Goal: Navigation & Orientation: Find specific page/section

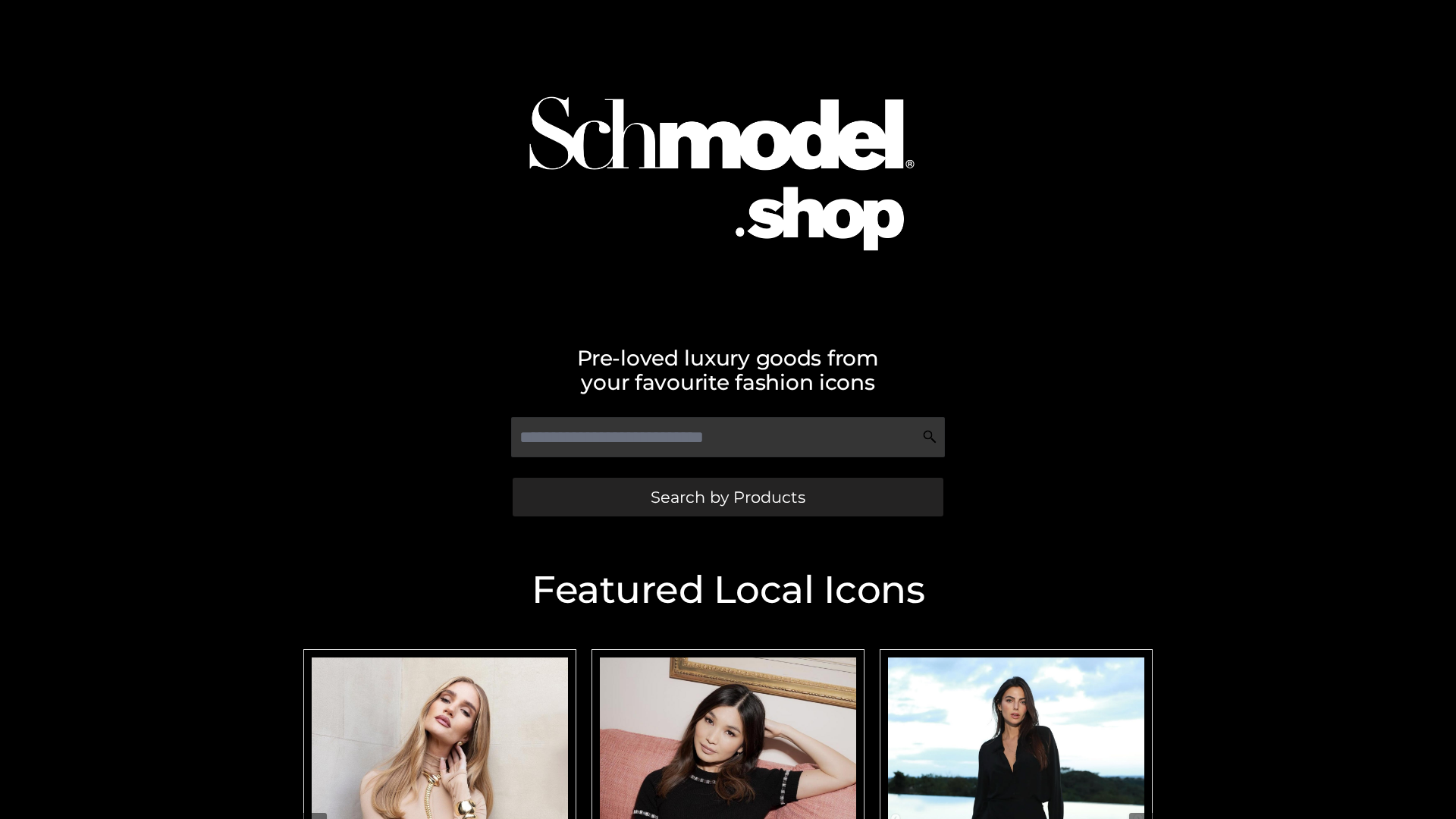
click at [728, 497] on span "Search by Products" at bounding box center [728, 497] width 154 height 16
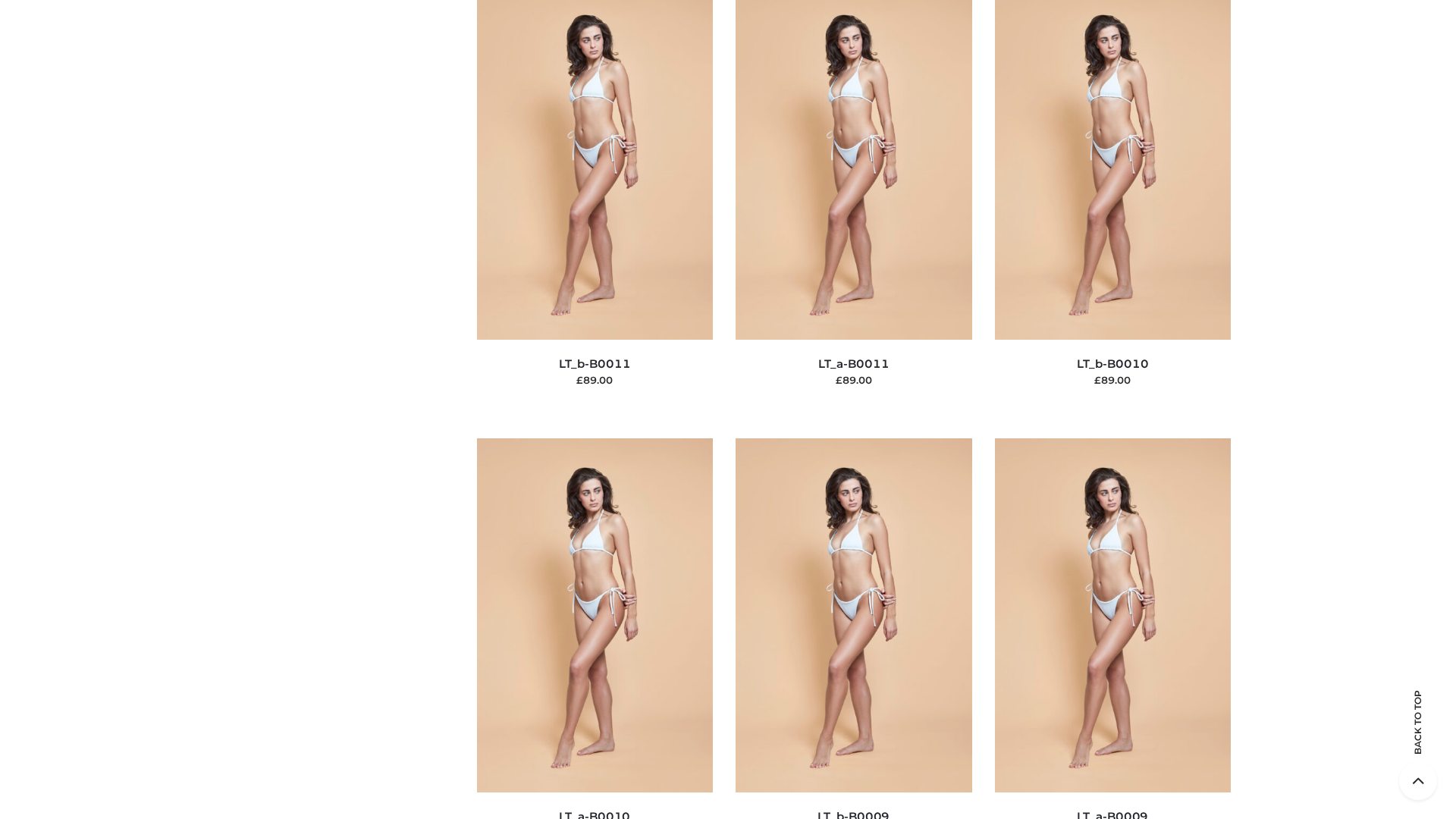
scroll to position [6813, 0]
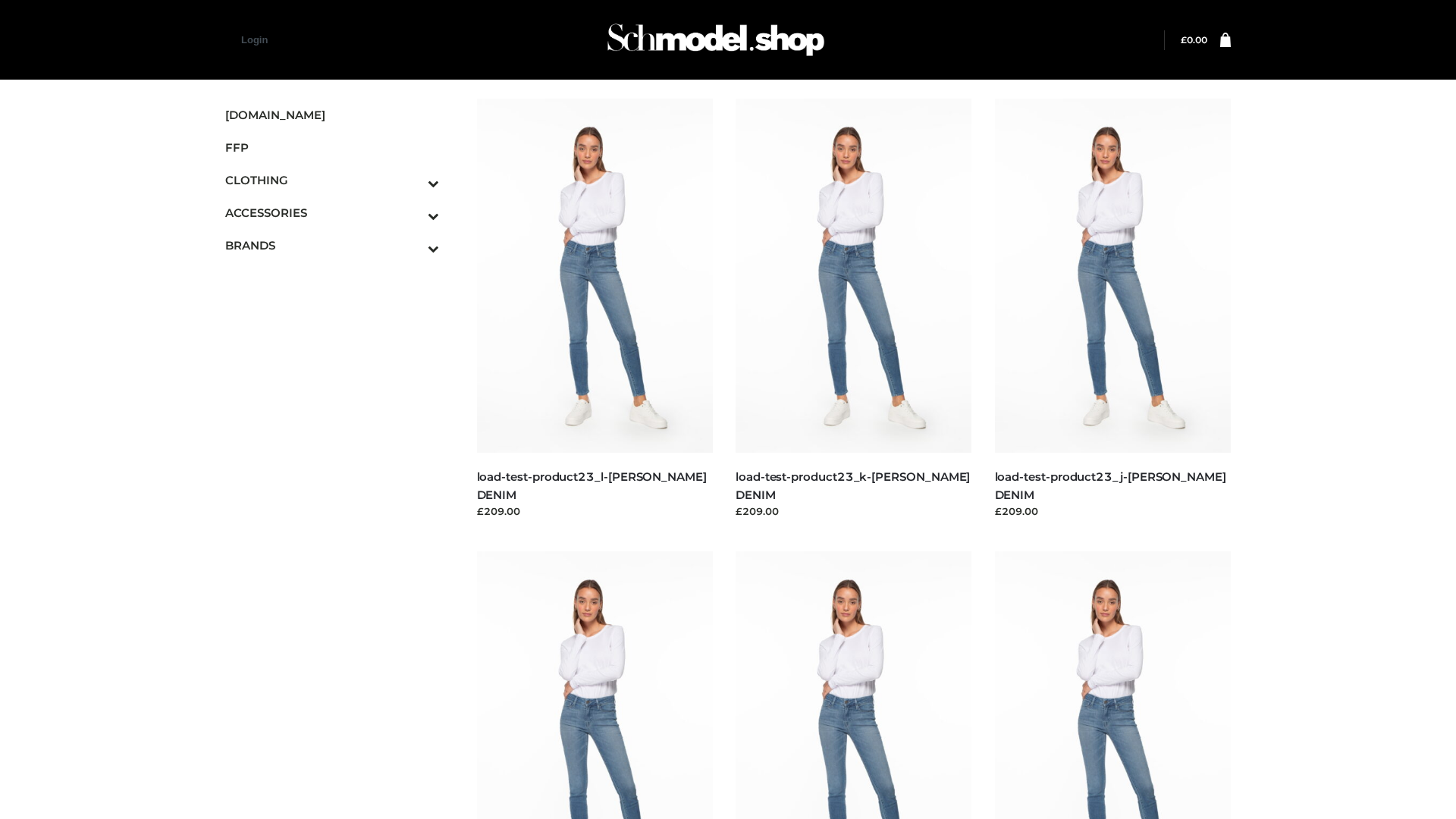
scroll to position [1331, 0]
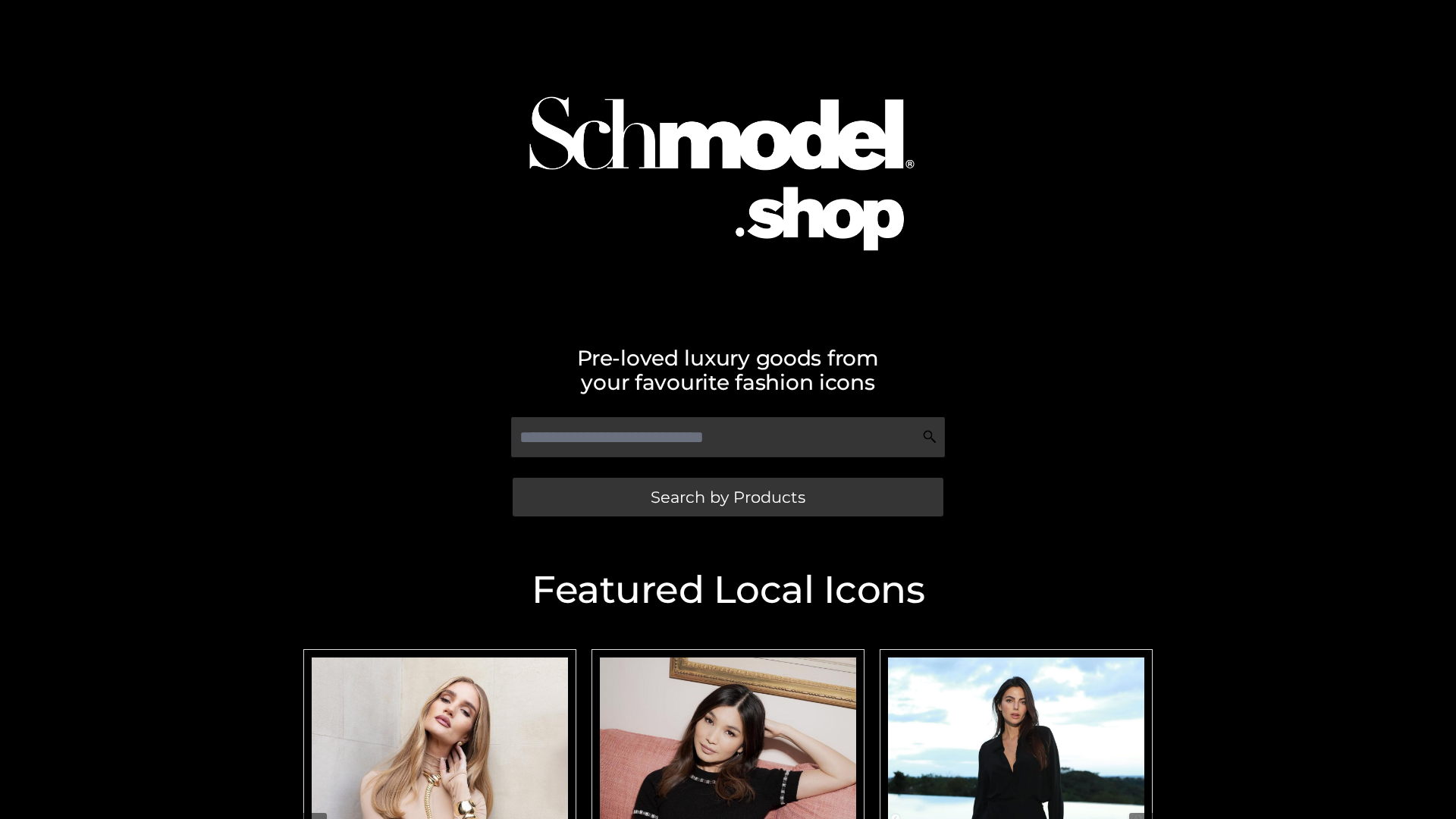
click at [728, 497] on span "Search by Products" at bounding box center [728, 497] width 154 height 16
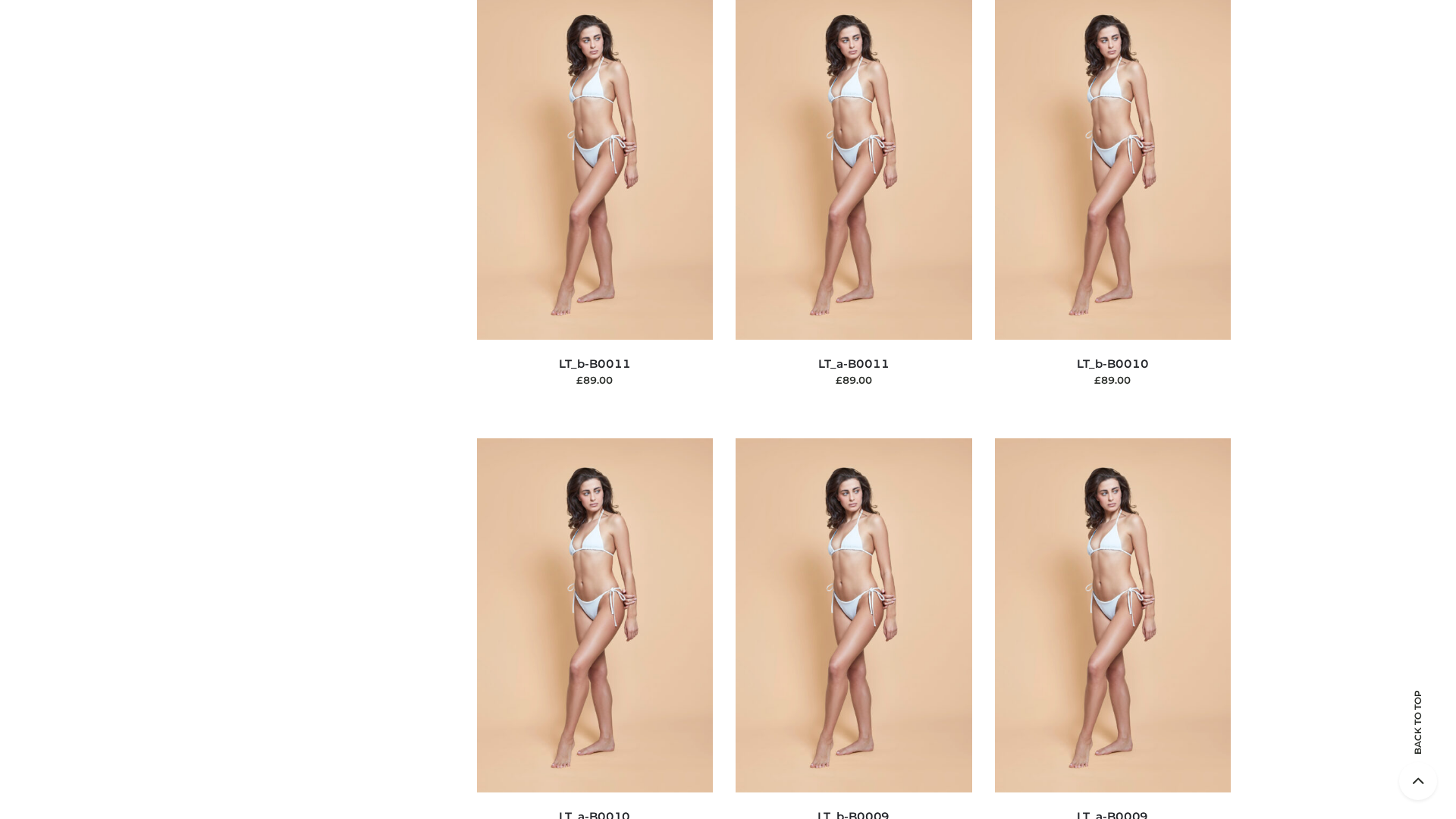
scroll to position [6813, 0]
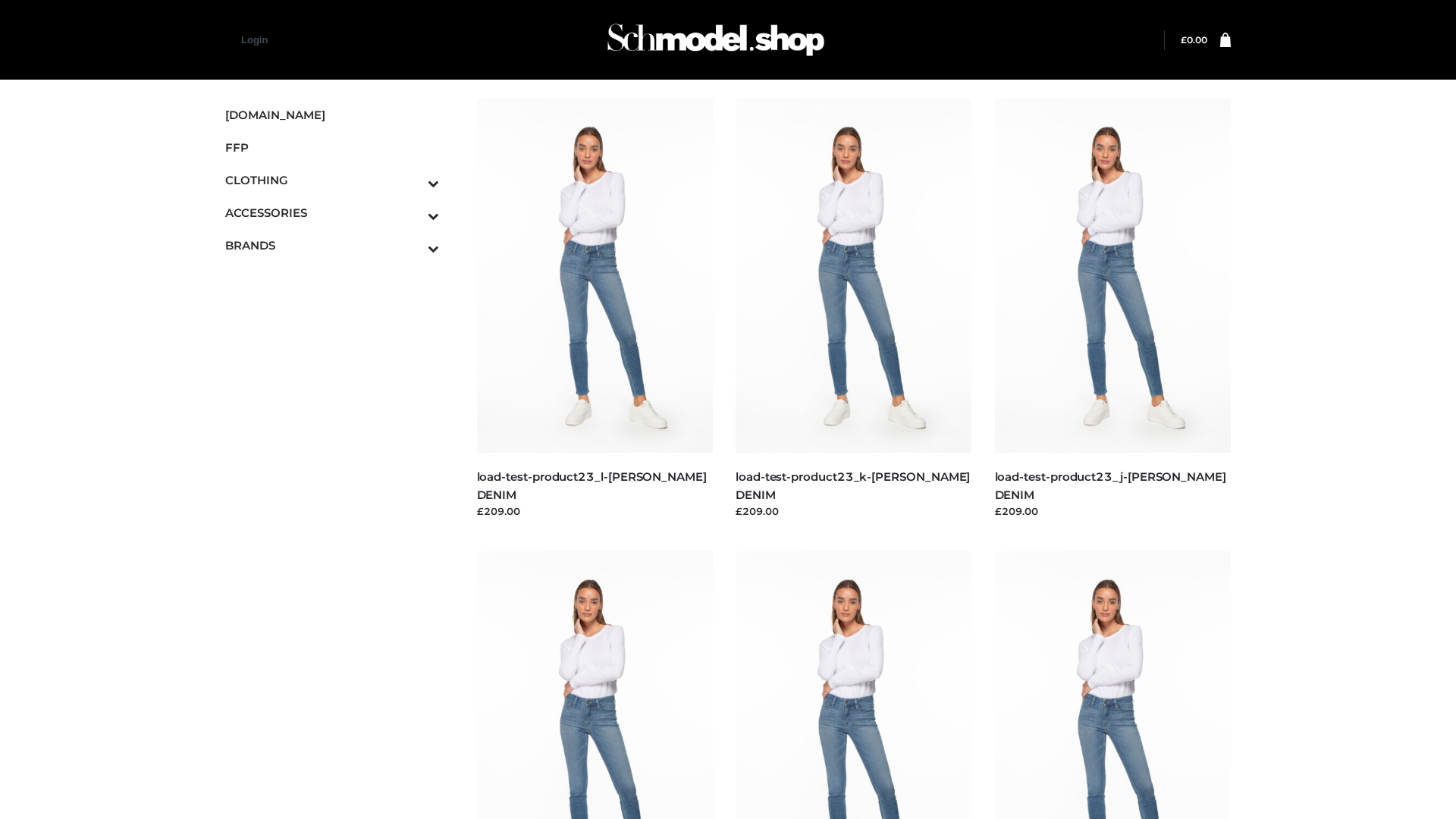
scroll to position [1331, 0]
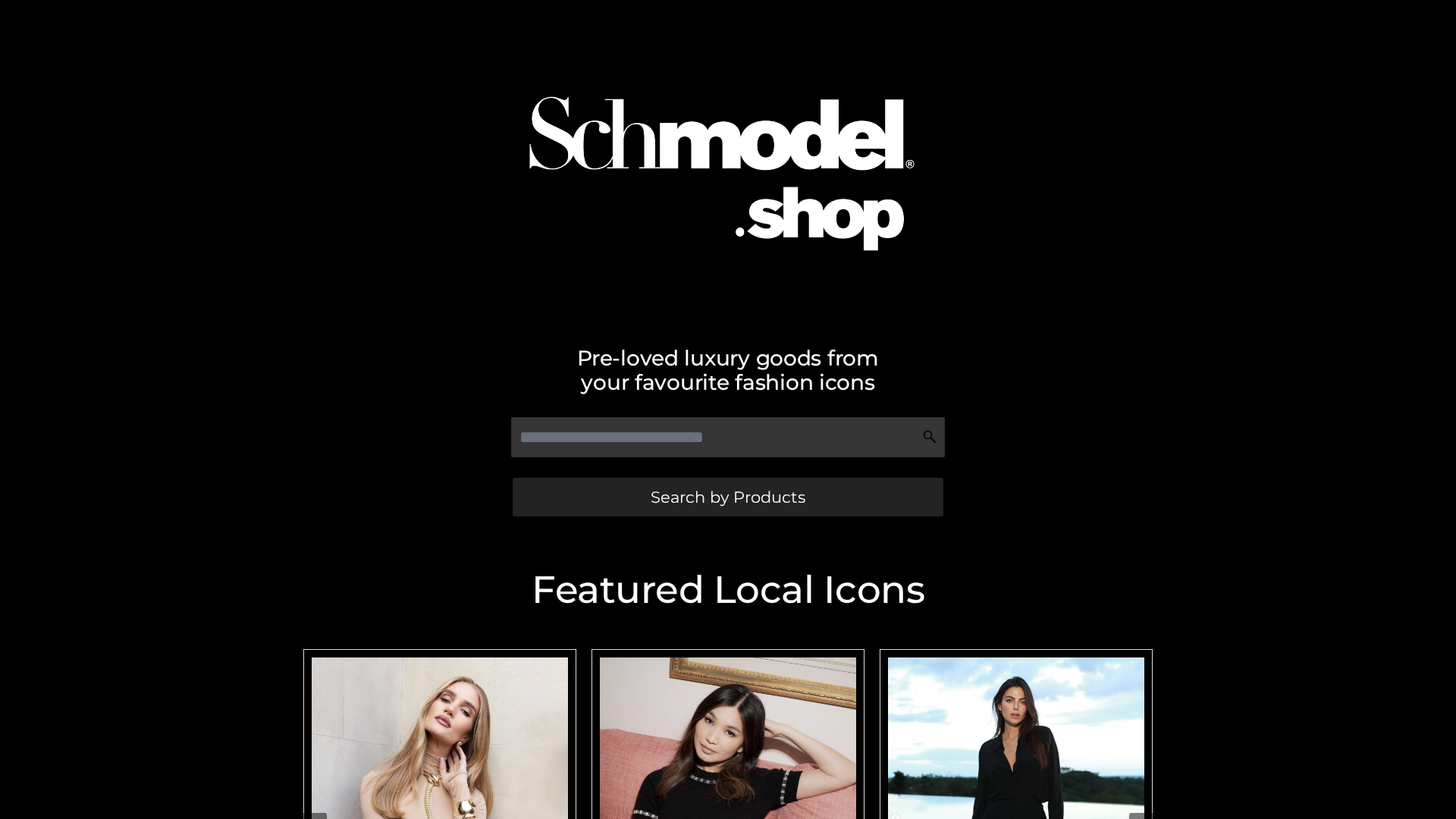
click at [728, 497] on span "Search by Products" at bounding box center [728, 497] width 154 height 16
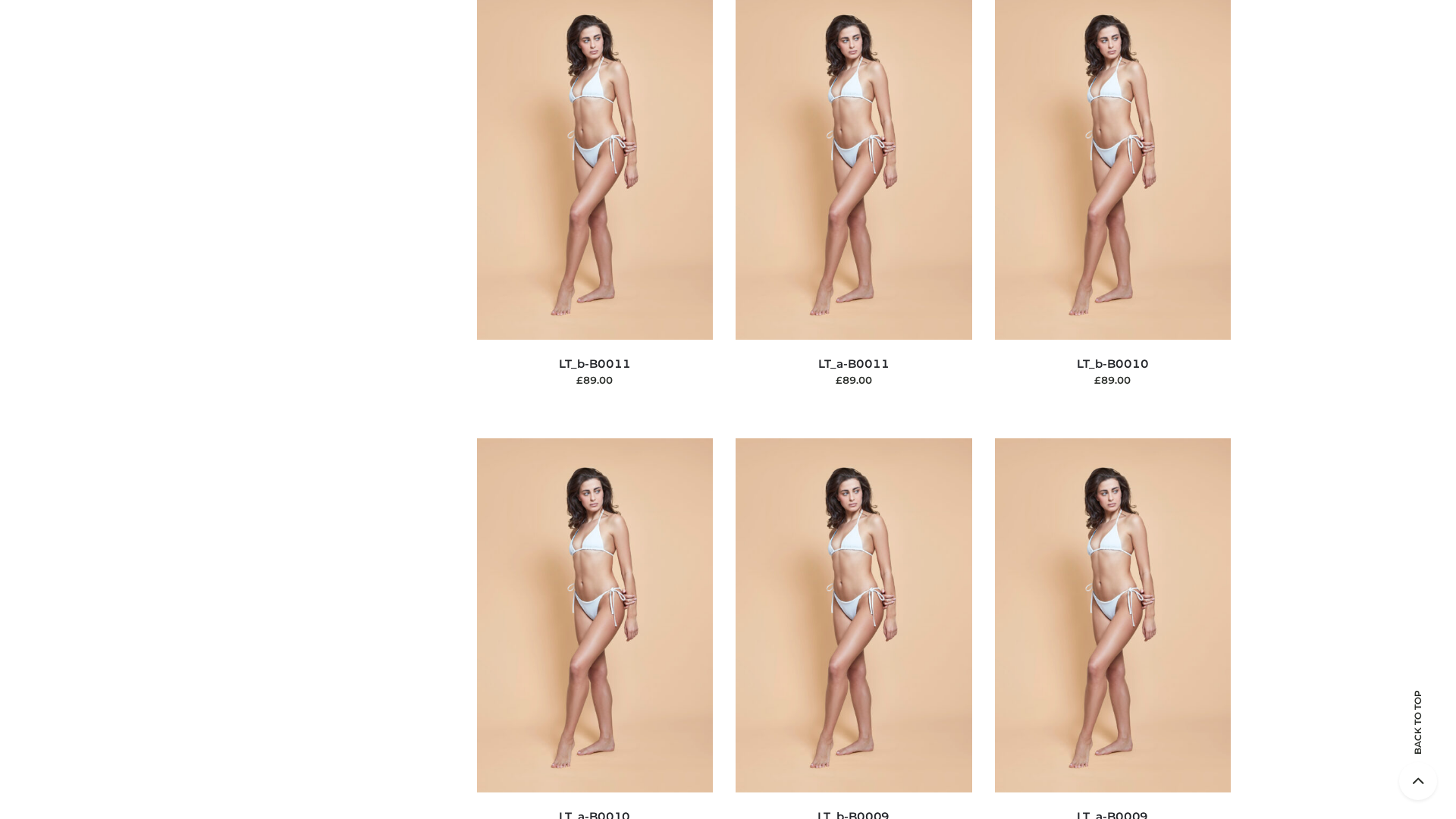
scroll to position [6813, 0]
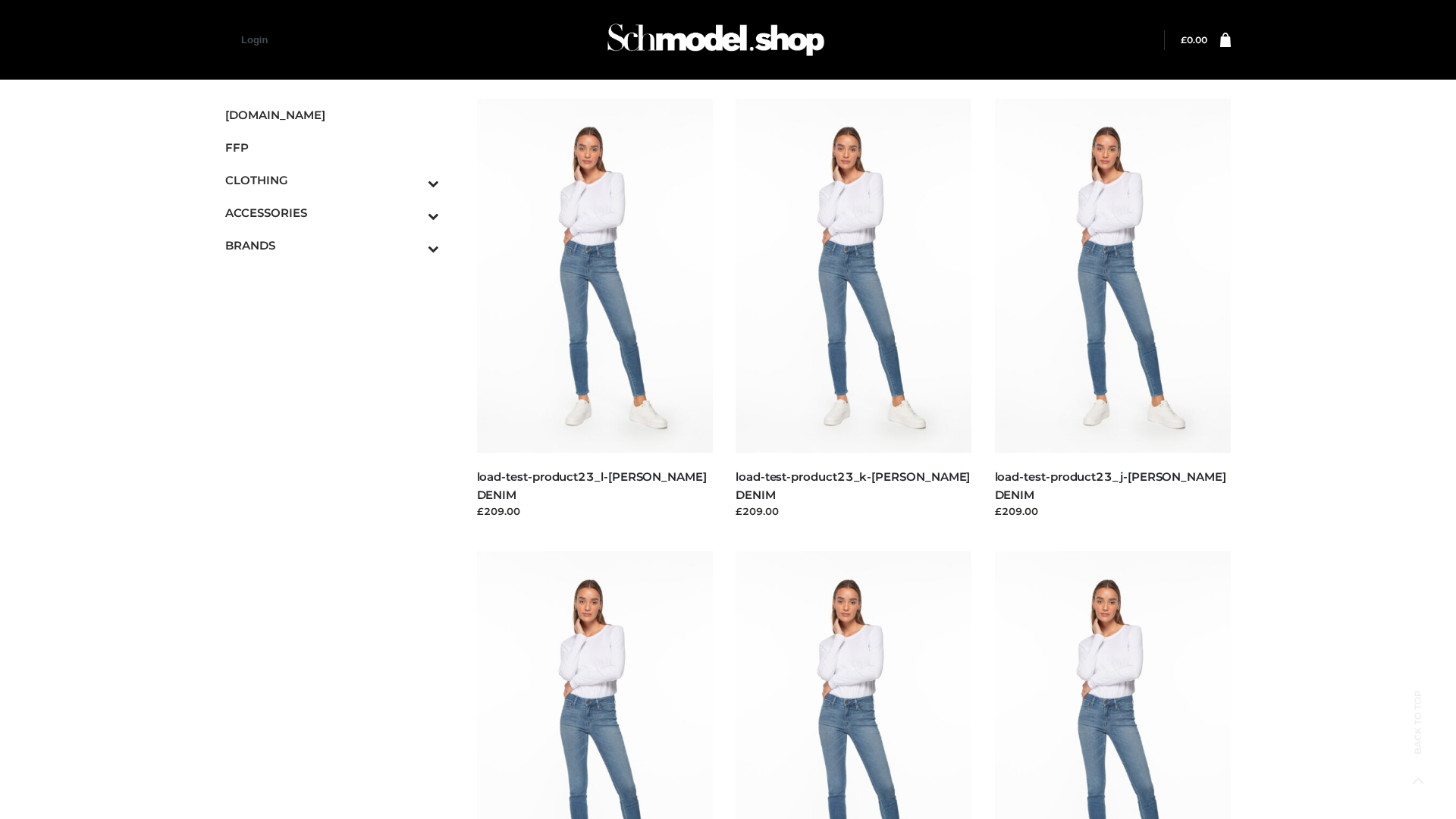
scroll to position [1331, 0]
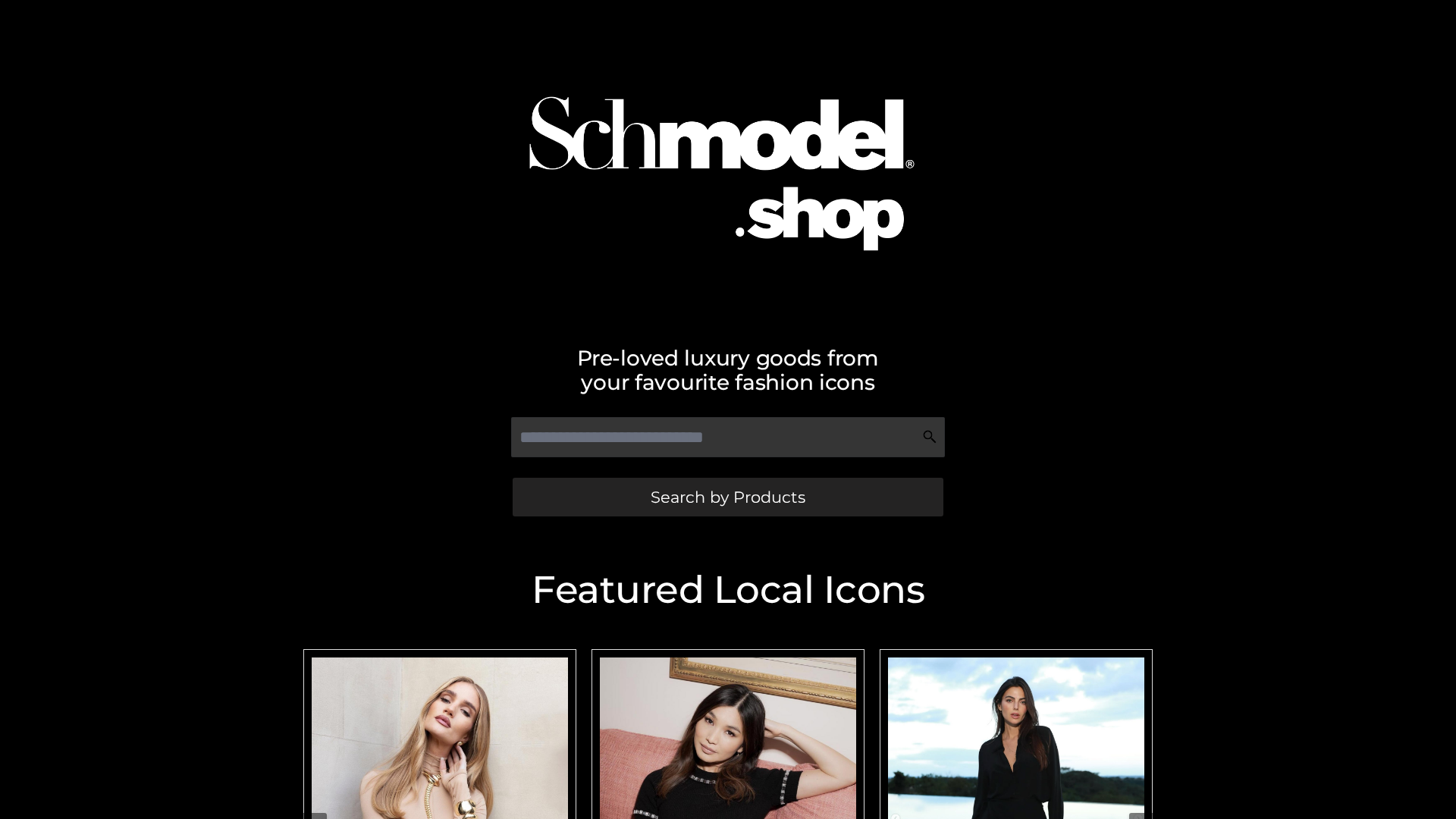
click at [728, 497] on span "Search by Products" at bounding box center [728, 497] width 154 height 16
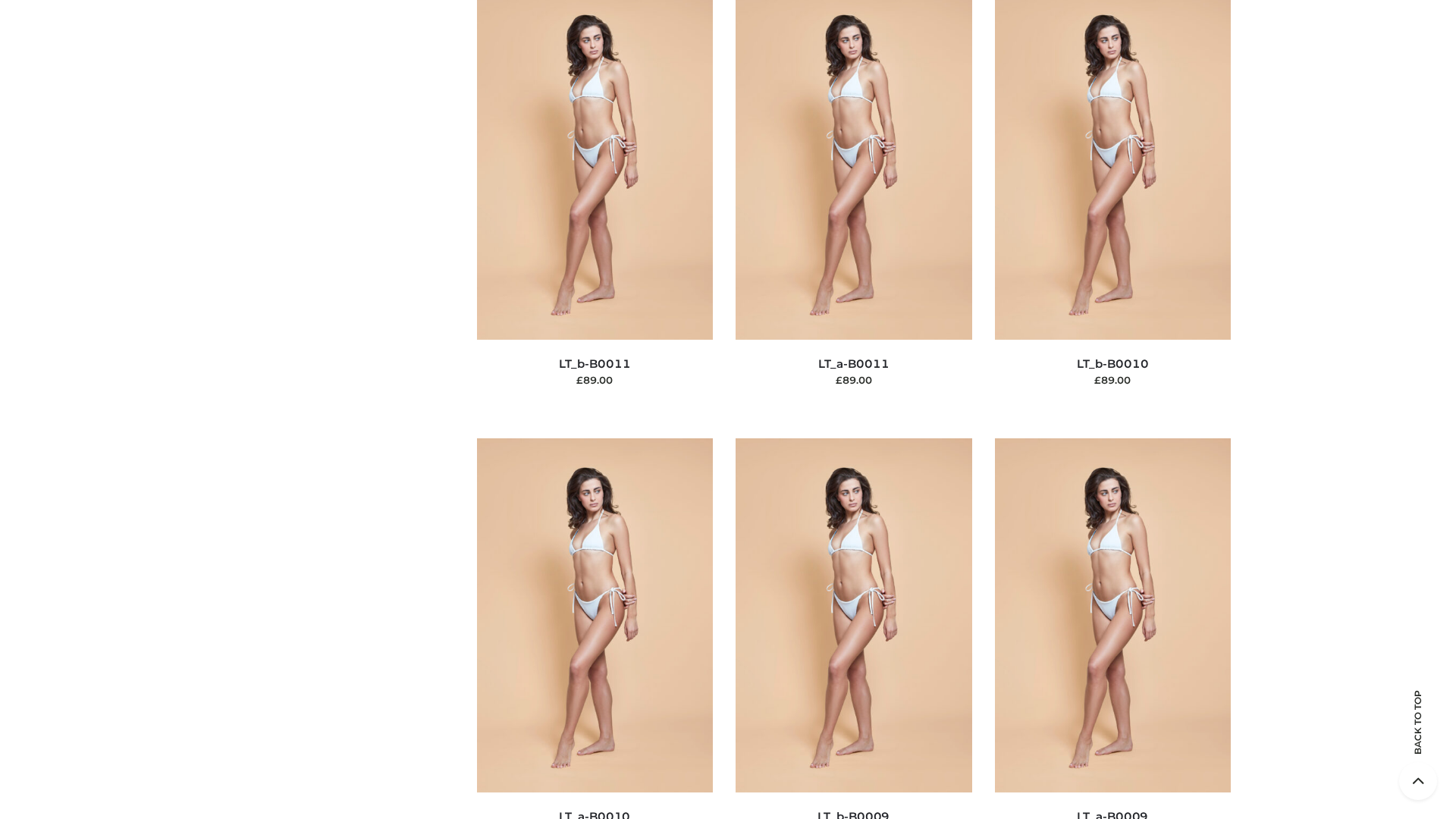
scroll to position [6813, 0]
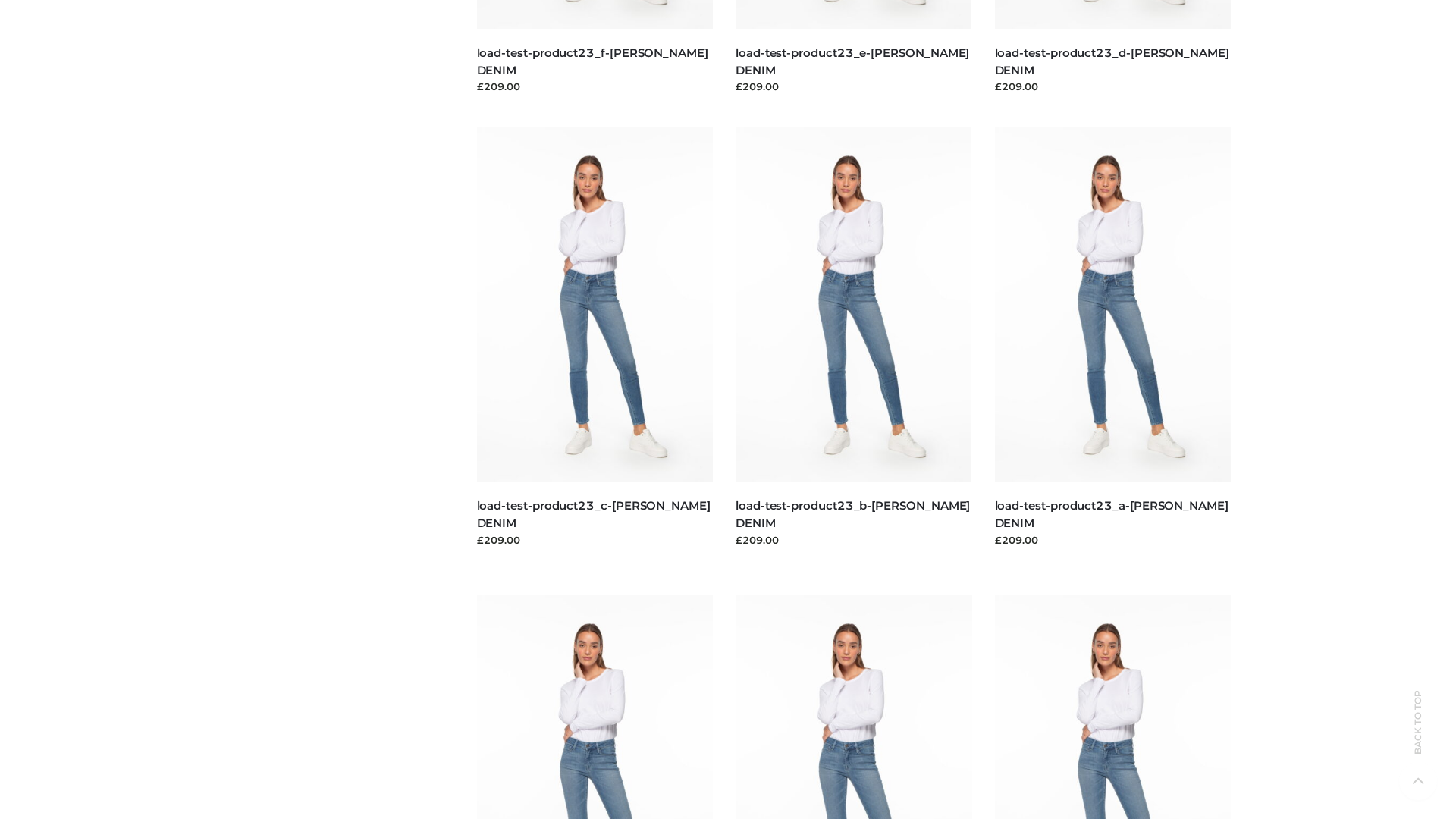
scroll to position [1331, 0]
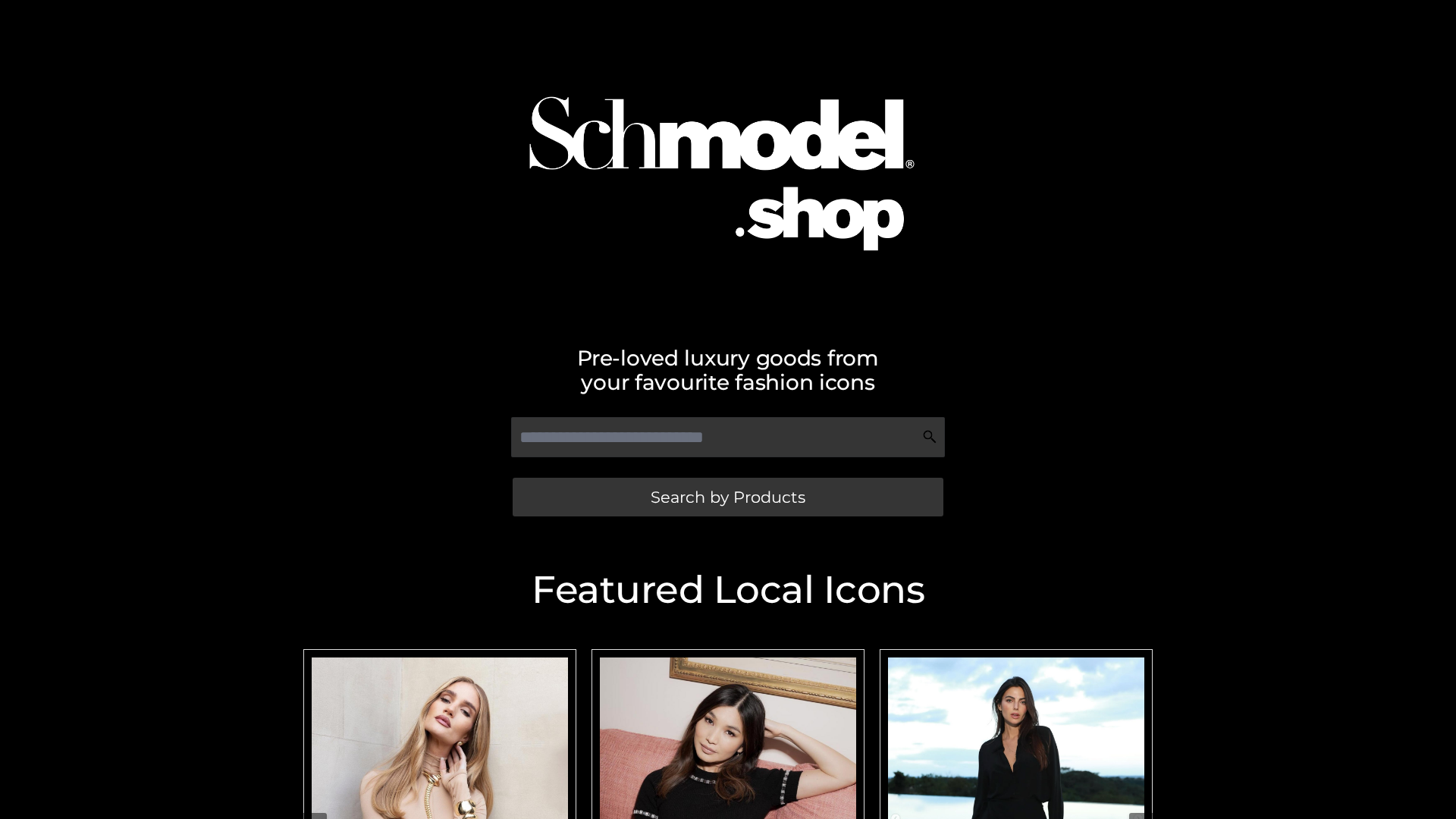
click at [728, 497] on span "Search by Products" at bounding box center [728, 497] width 154 height 16
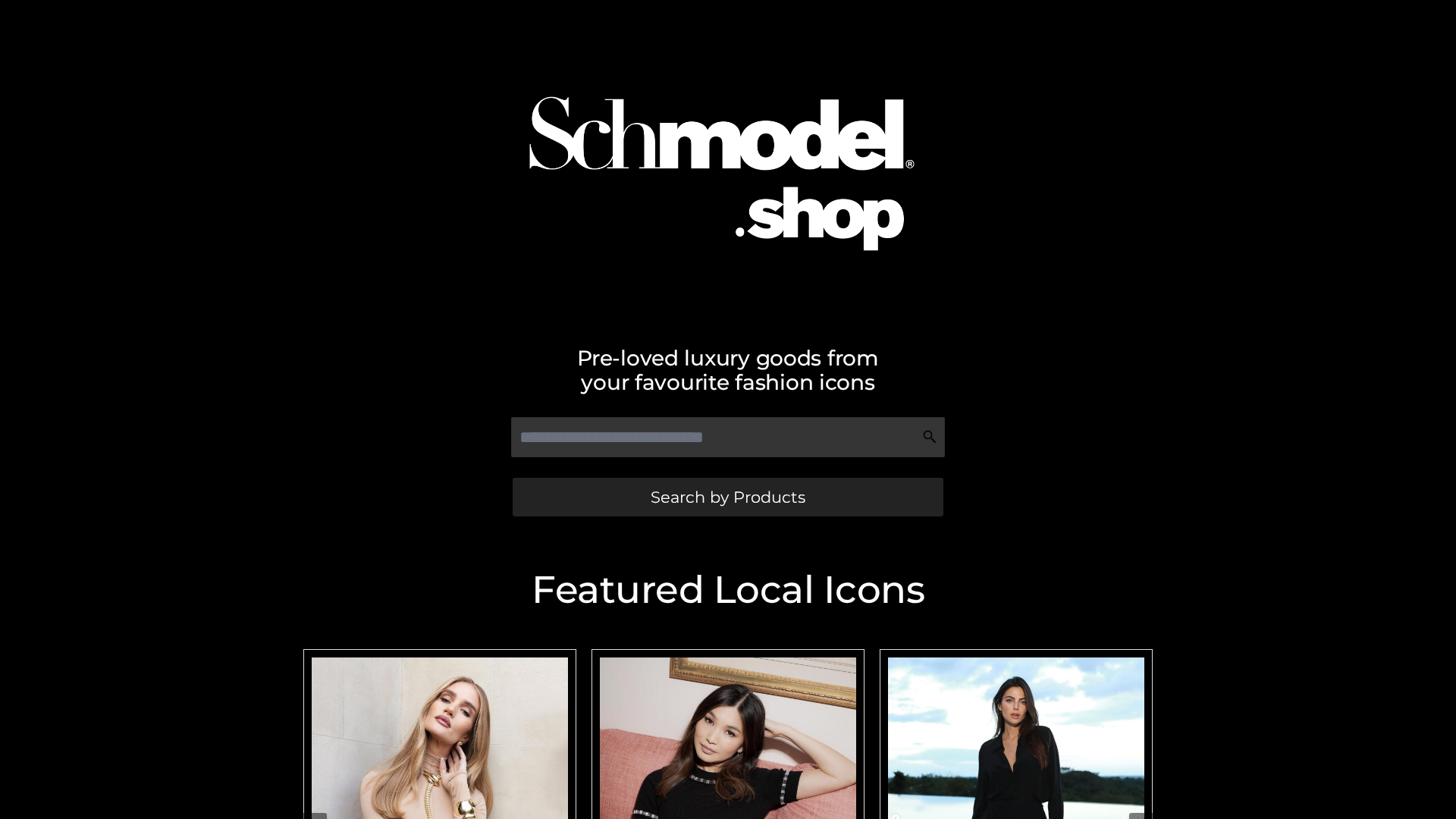
click at [728, 497] on span "Search by Products" at bounding box center [728, 497] width 154 height 16
